Goal: Transaction & Acquisition: Book appointment/travel/reservation

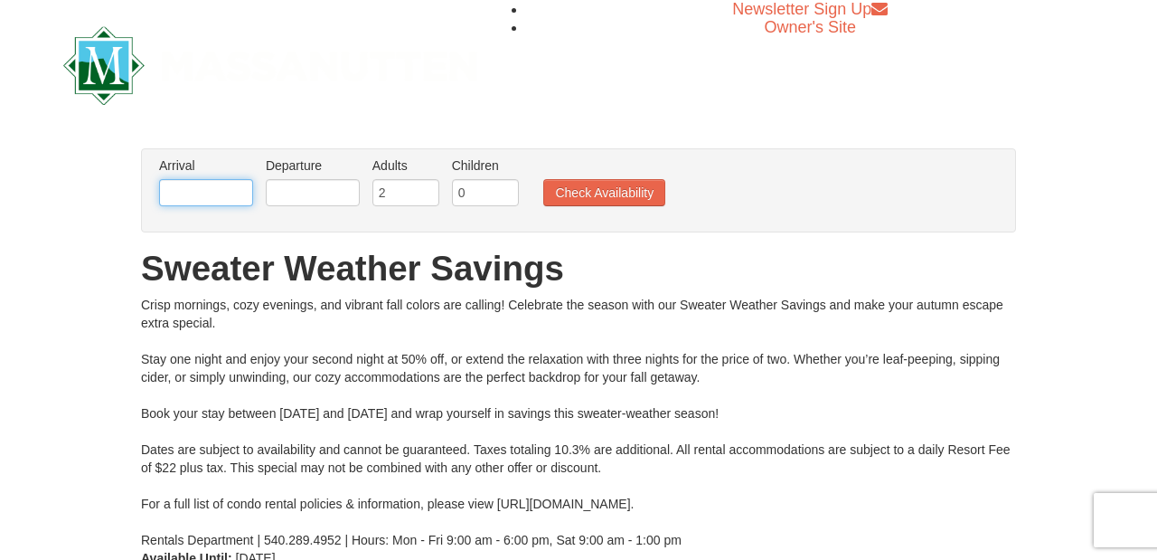
click at [240, 201] on input "text" at bounding box center [206, 192] width 94 height 27
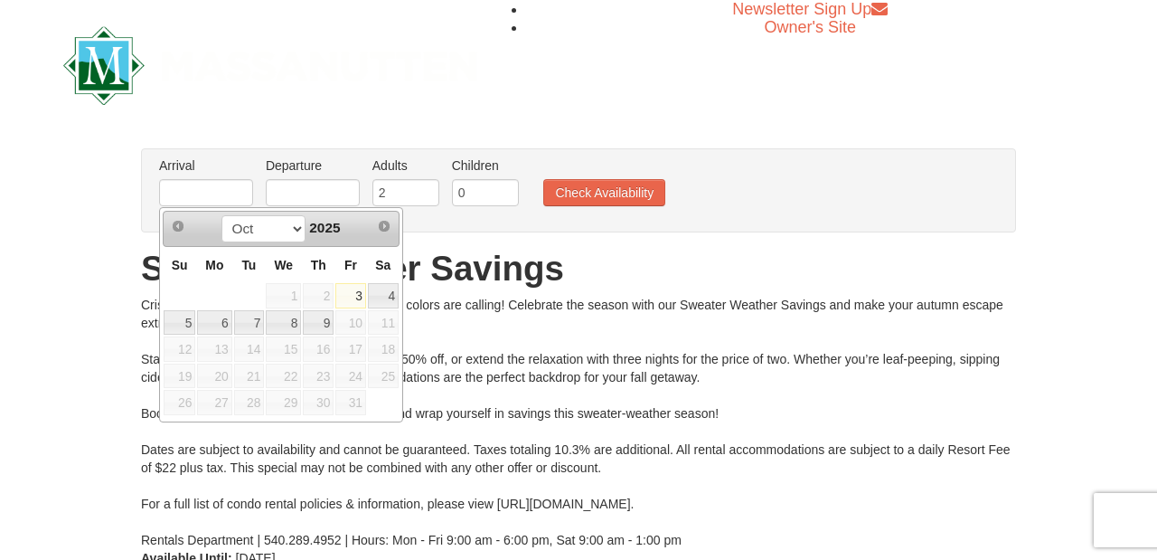
click at [382, 324] on span "11" at bounding box center [383, 322] width 31 height 25
click at [467, 296] on div "Crisp mornings, cozy evenings, and vibrant fall colors are calling! Celebrate t…" at bounding box center [578, 422] width 875 height 253
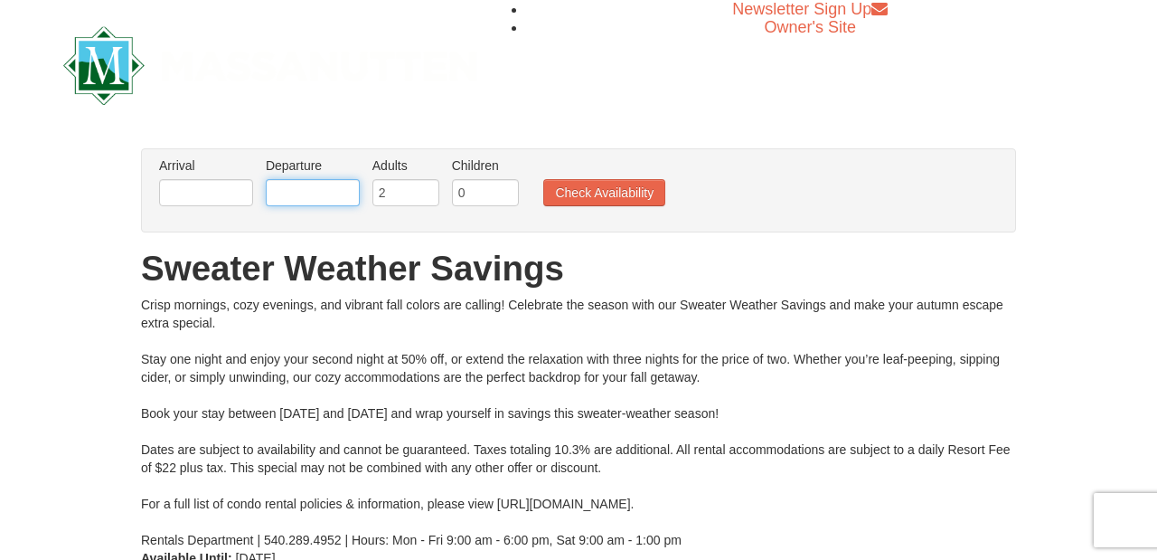
click at [320, 190] on input "text" at bounding box center [313, 192] width 94 height 27
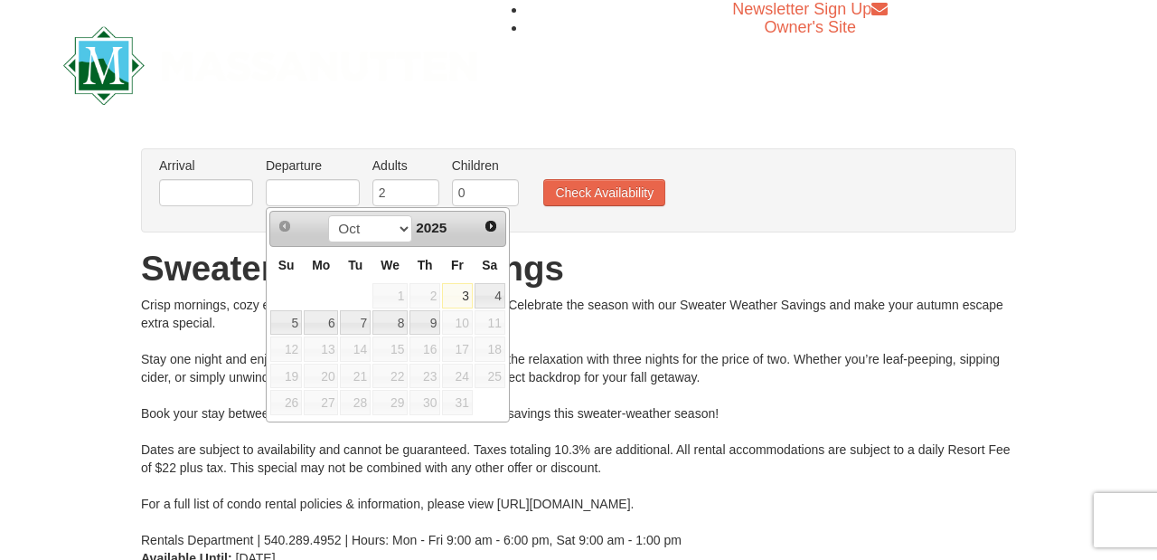
click at [194, 304] on div "Crisp mornings, cozy evenings, and vibrant fall colors are calling! Celebrate t…" at bounding box center [578, 422] width 875 height 253
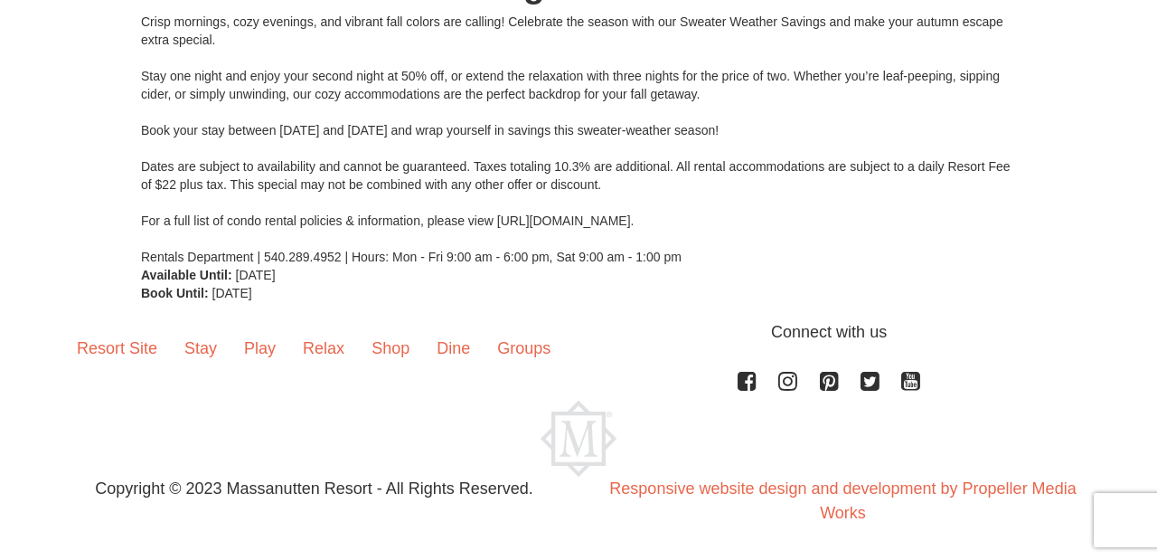
scroll to position [283, 0]
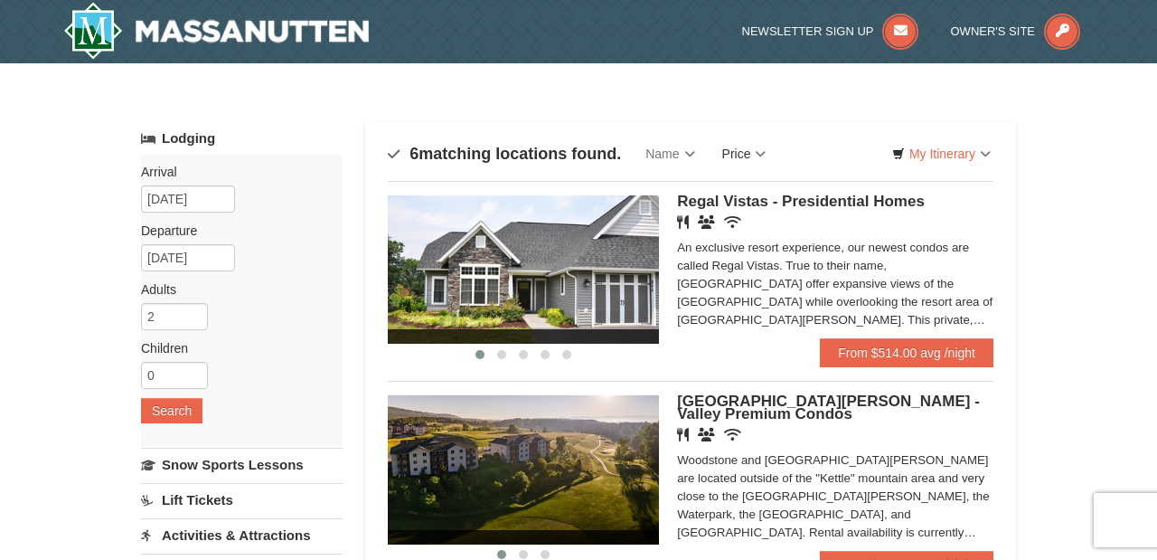
click at [762, 149] on link "Price" at bounding box center [744, 154] width 71 height 36
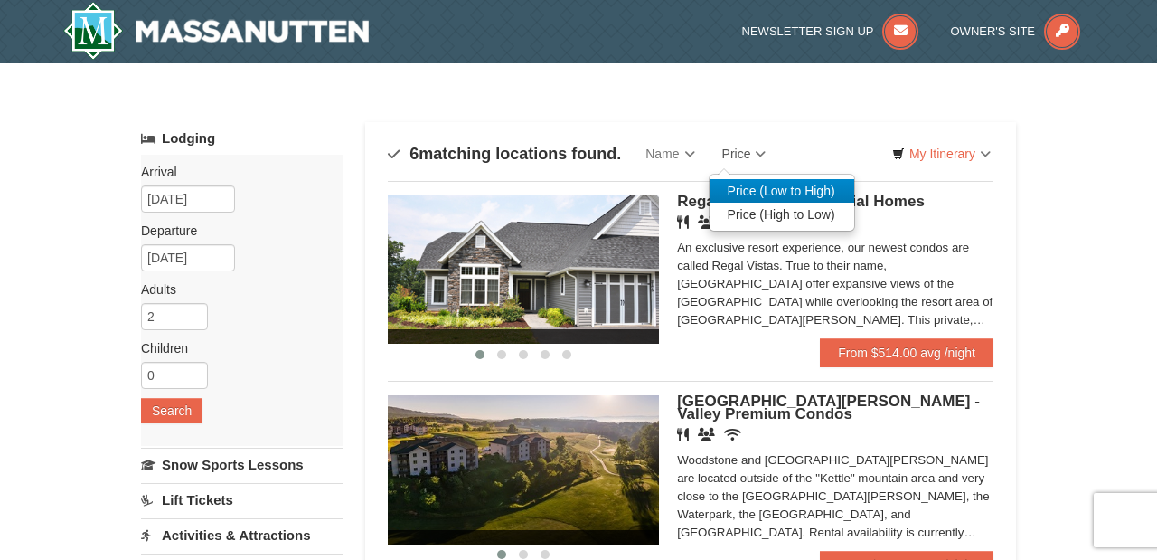
click at [771, 188] on link "Price (Low to High)" at bounding box center [782, 191] width 145 height 24
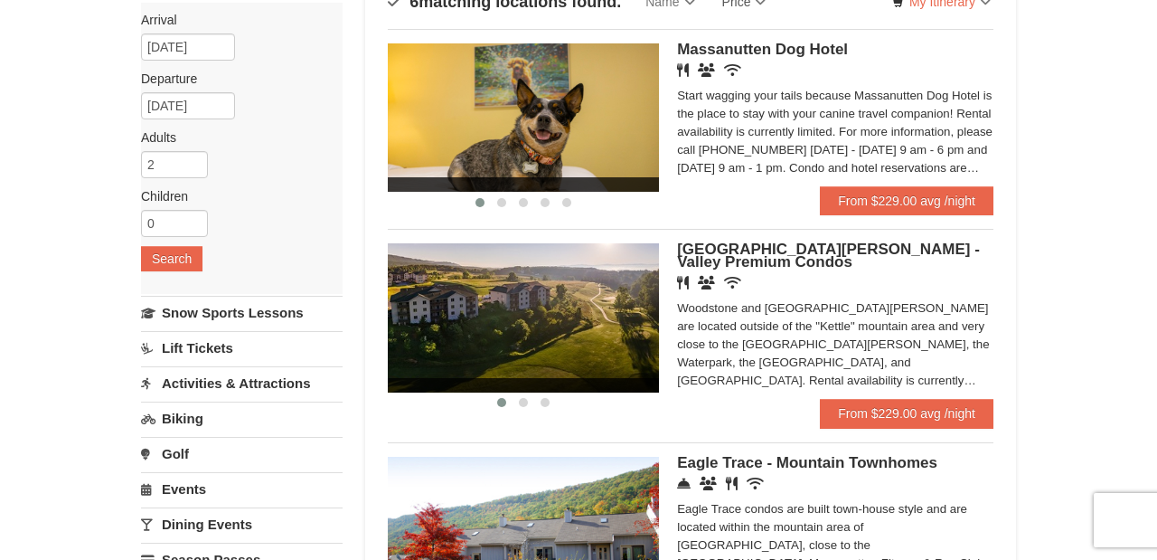
scroll to position [154, 0]
